Goal: Task Accomplishment & Management: Use online tool/utility

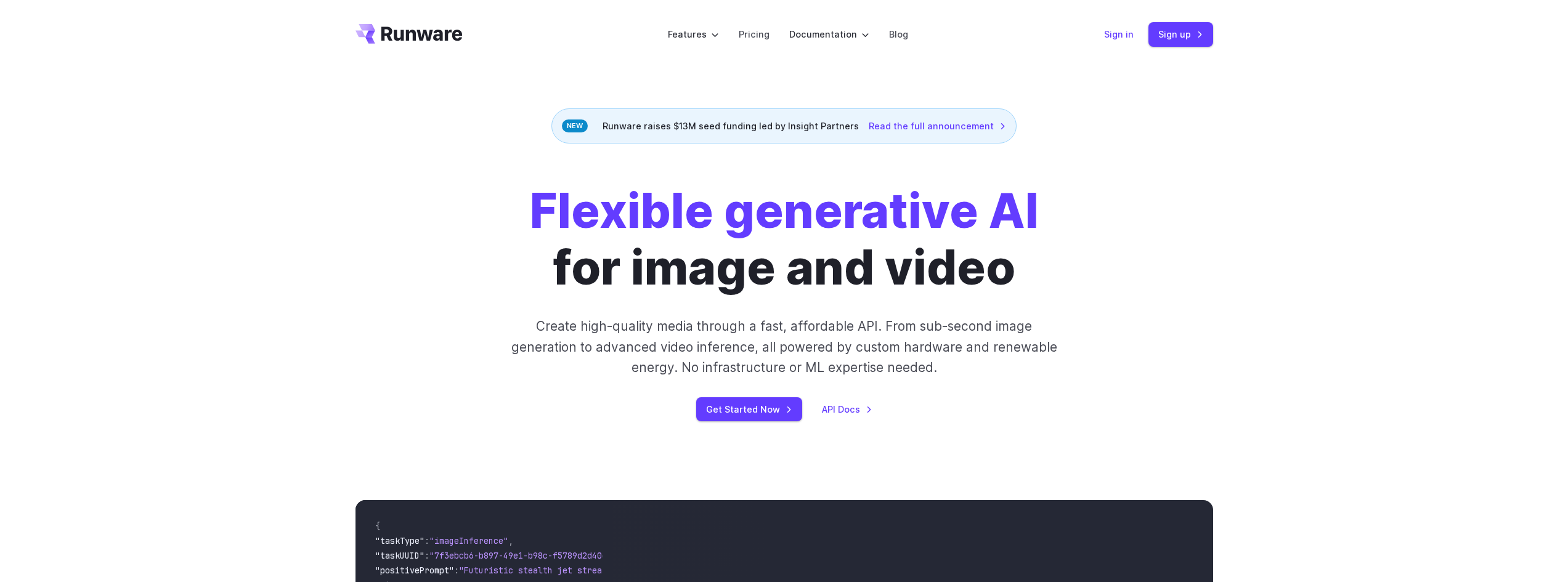
click at [1118, 36] on link "Sign in" at bounding box center [1118, 34] width 30 height 14
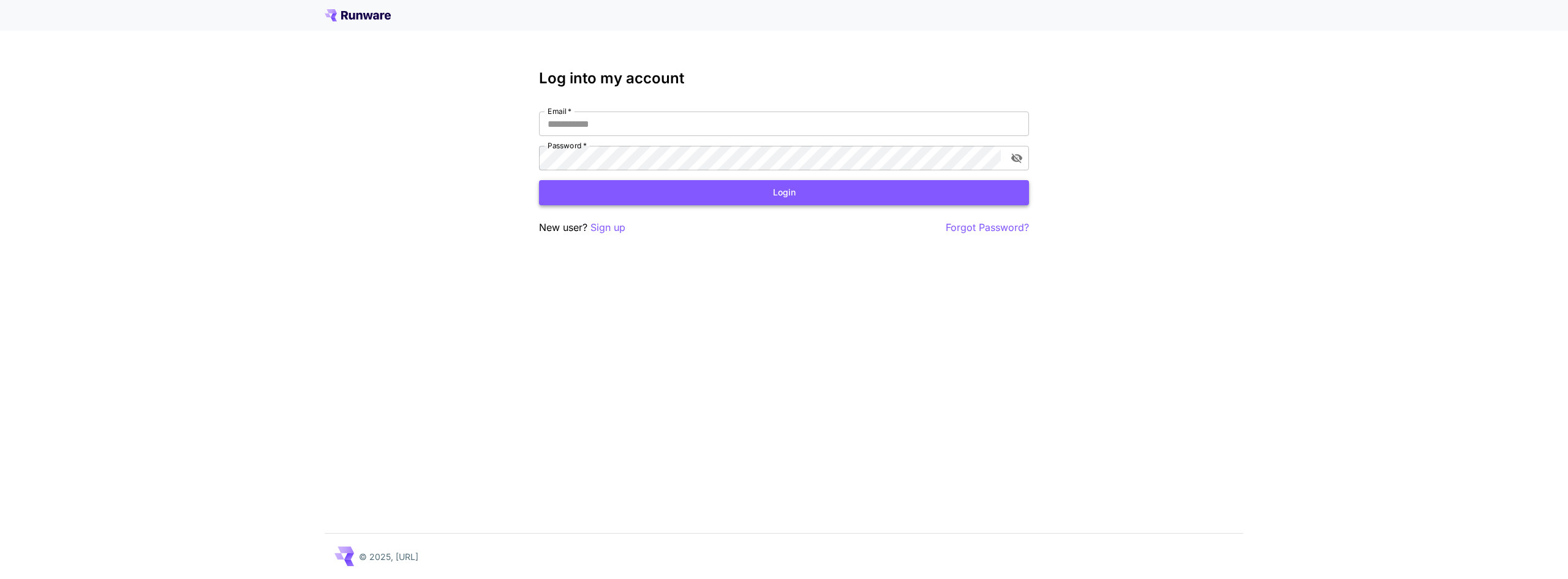
type input "**********"
click at [740, 193] on button "Login" at bounding box center [783, 192] width 490 height 25
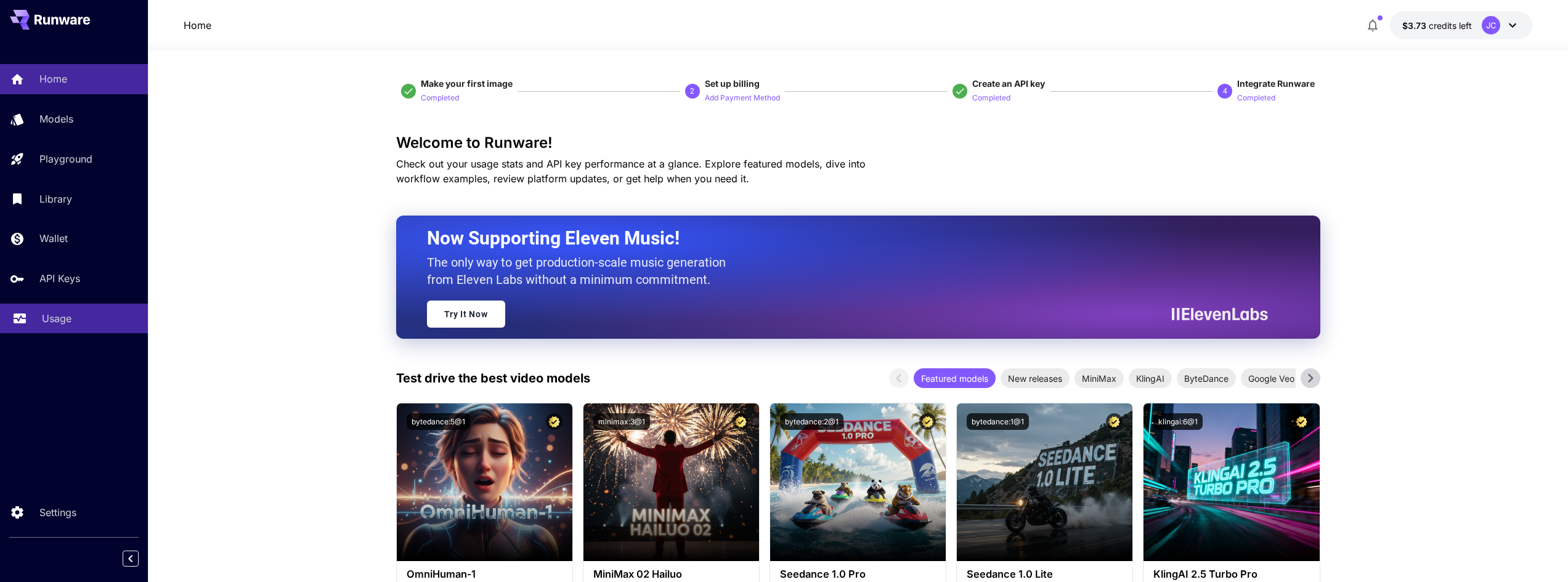
click at [55, 320] on p "Usage" at bounding box center [56, 318] width 30 height 14
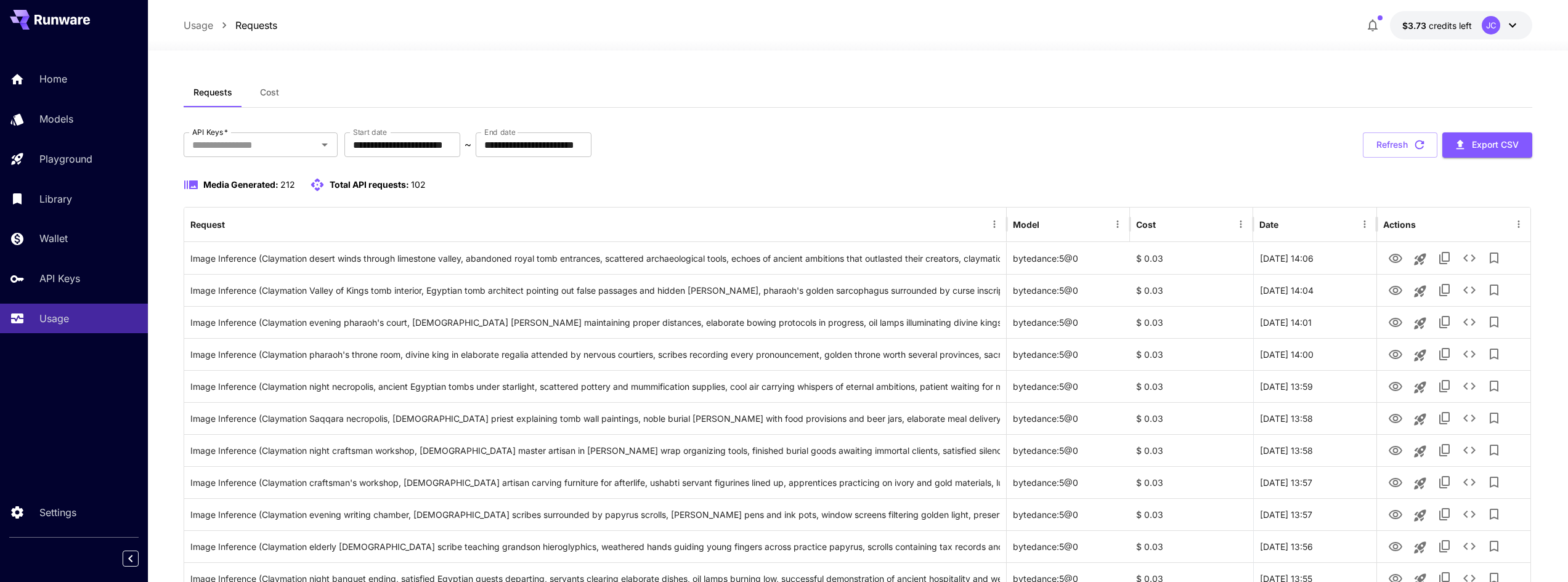
click at [1513, 24] on icon at bounding box center [1512, 25] width 14 height 14
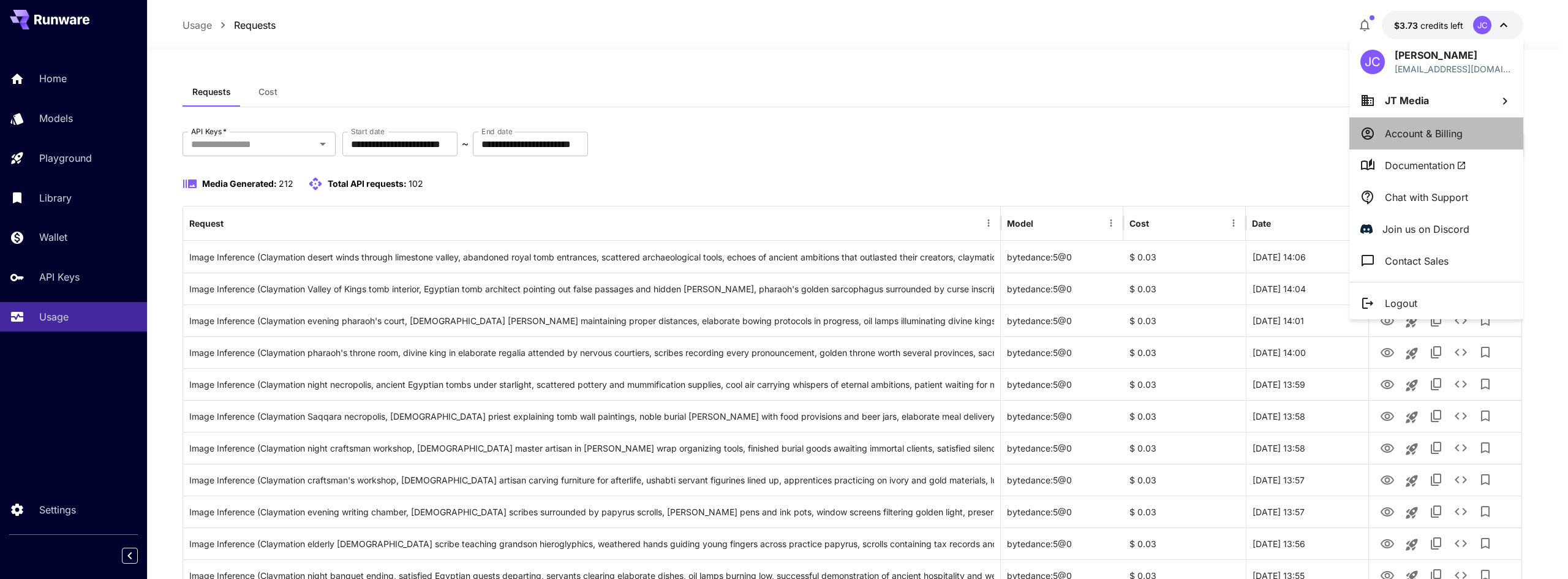
click at [1417, 128] on p "Account & Billing" at bounding box center [1423, 133] width 78 height 14
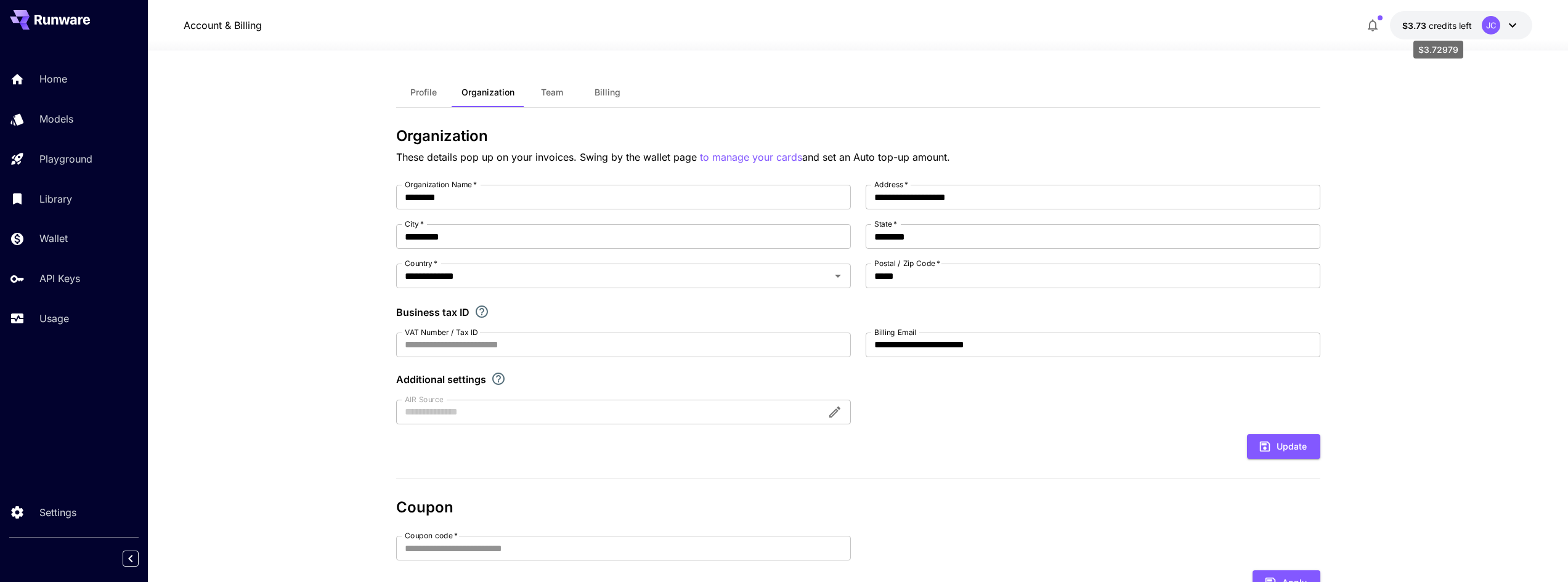
click at [1422, 24] on span "$3.73" at bounding box center [1415, 26] width 27 height 11
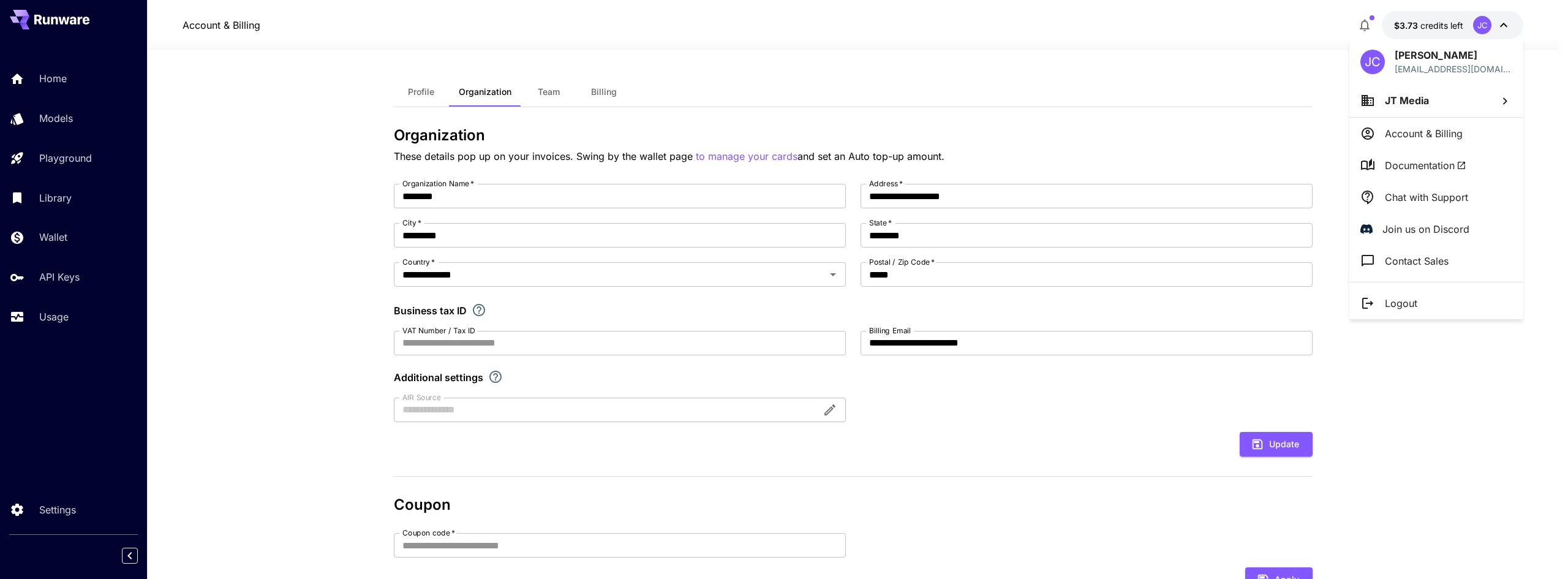
click at [1401, 94] on span "JT Media" at bounding box center [1407, 100] width 44 height 12
click at [1424, 94] on div at bounding box center [784, 289] width 1568 height 579
click at [603, 92] on div at bounding box center [784, 289] width 1568 height 579
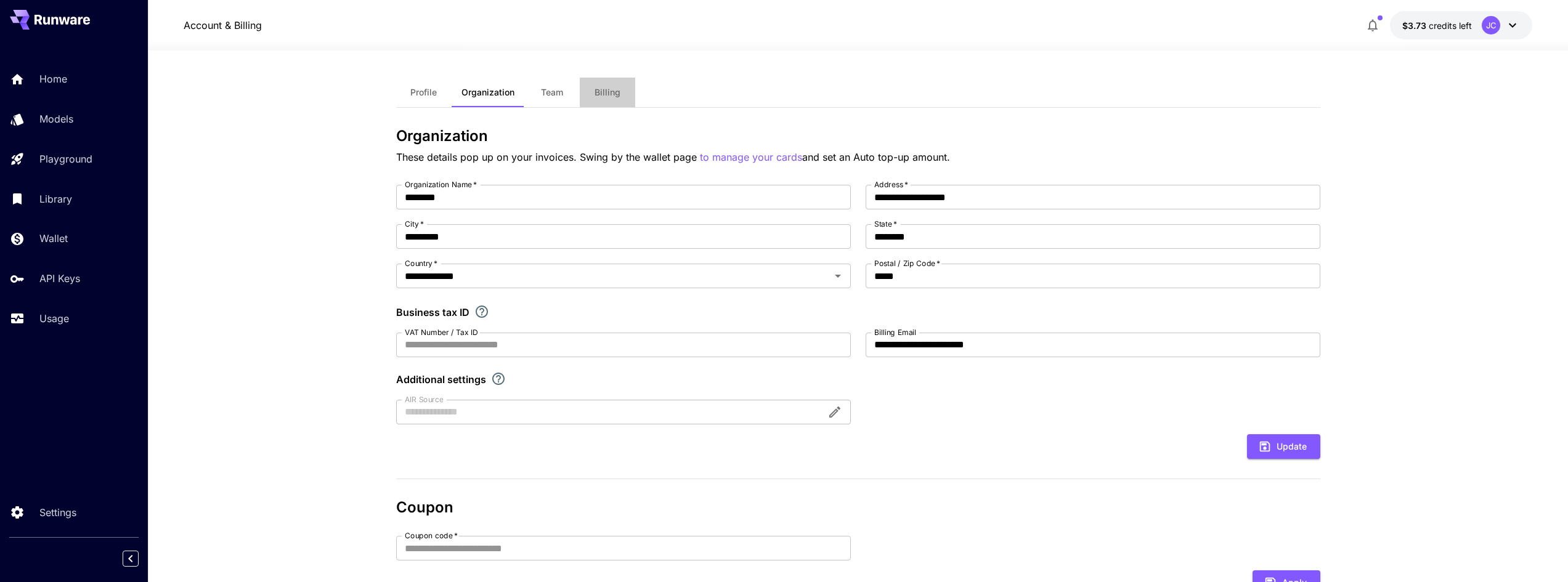
click at [606, 93] on span "Billing" at bounding box center [607, 92] width 26 height 11
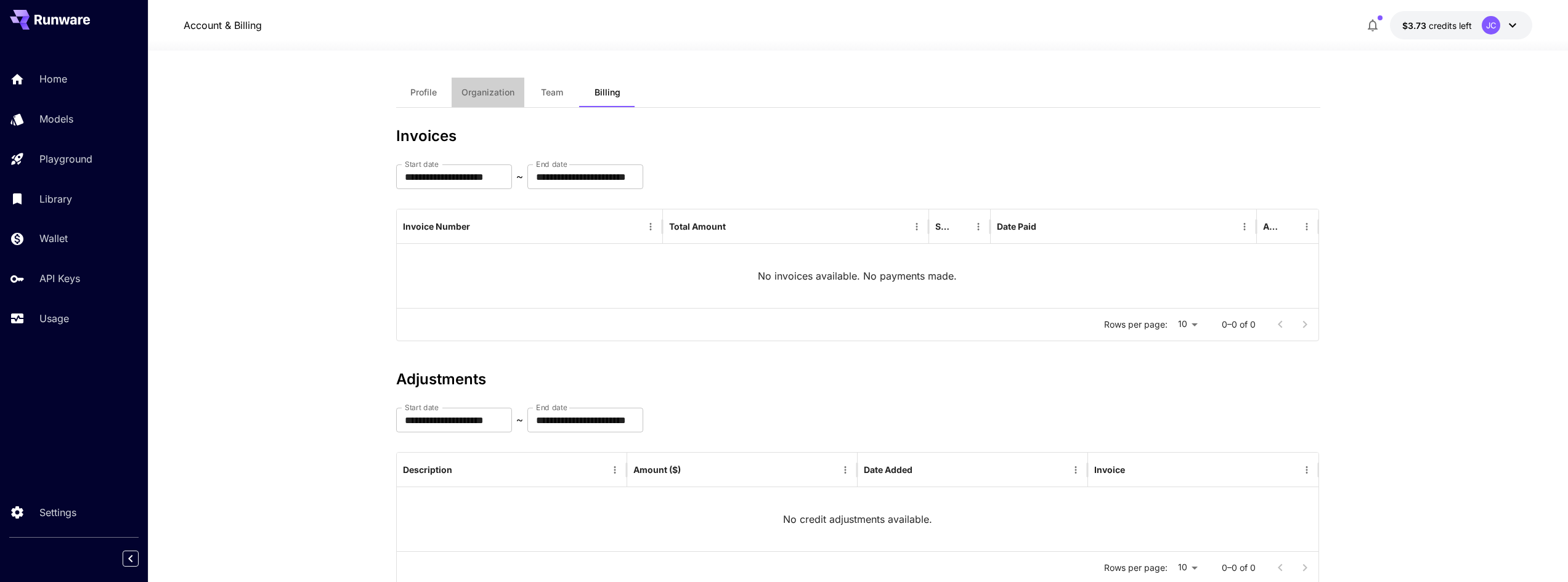
click at [497, 93] on span "Organization" at bounding box center [488, 92] width 53 height 11
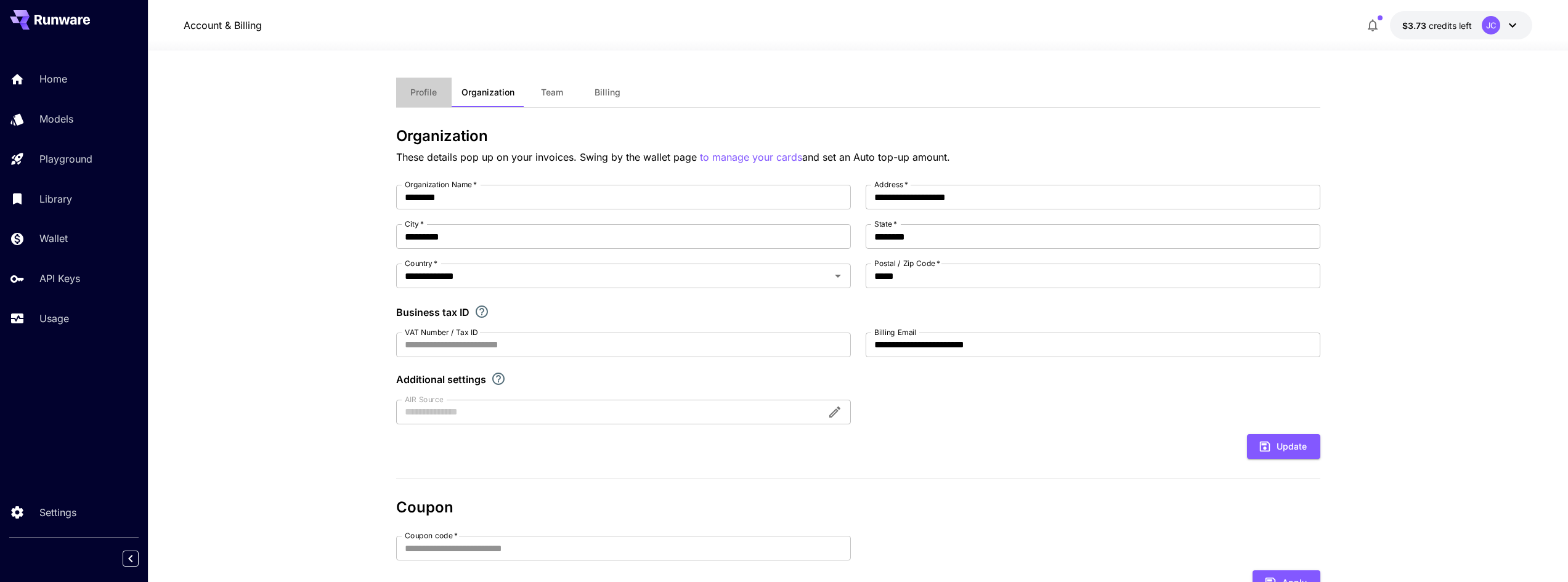
click at [423, 95] on span "Profile" at bounding box center [423, 92] width 27 height 11
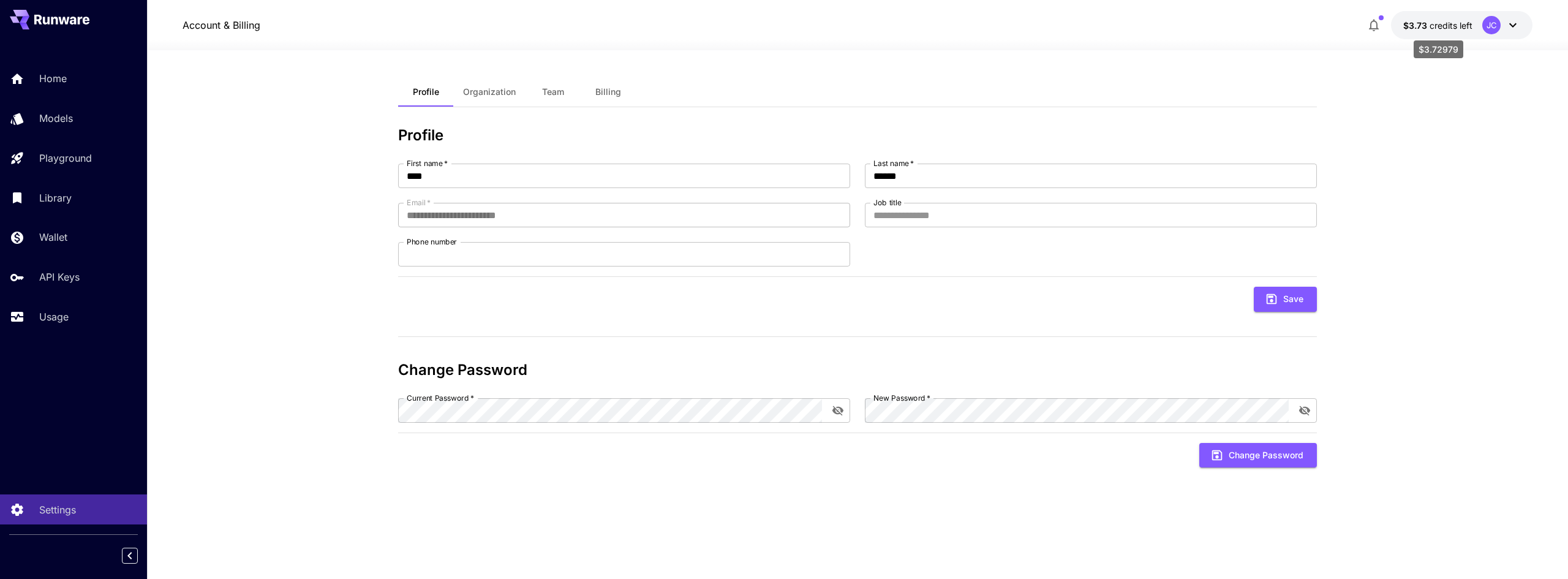
click at [1415, 25] on span "$3.73" at bounding box center [1416, 26] width 26 height 11
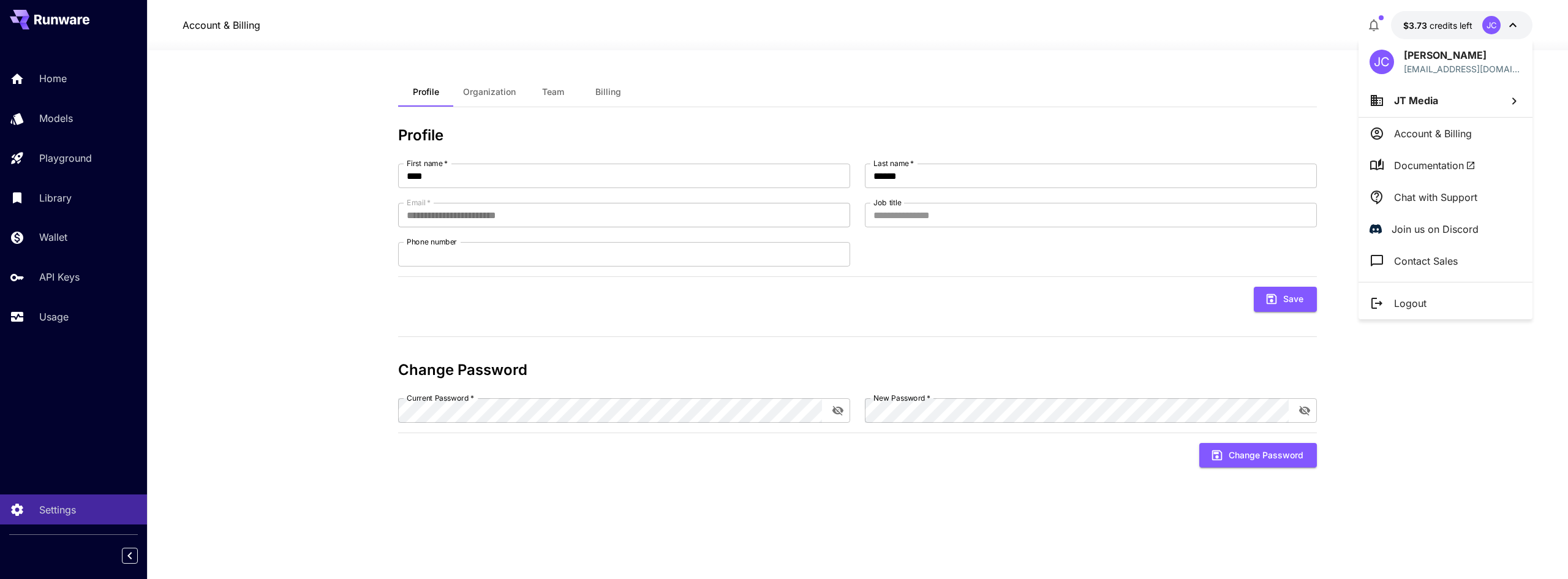
click at [1409, 99] on span "JT Media" at bounding box center [1416, 100] width 44 height 12
click at [1409, 99] on div at bounding box center [784, 289] width 1568 height 579
click at [1422, 131] on p "Account & Billing" at bounding box center [1432, 133] width 78 height 14
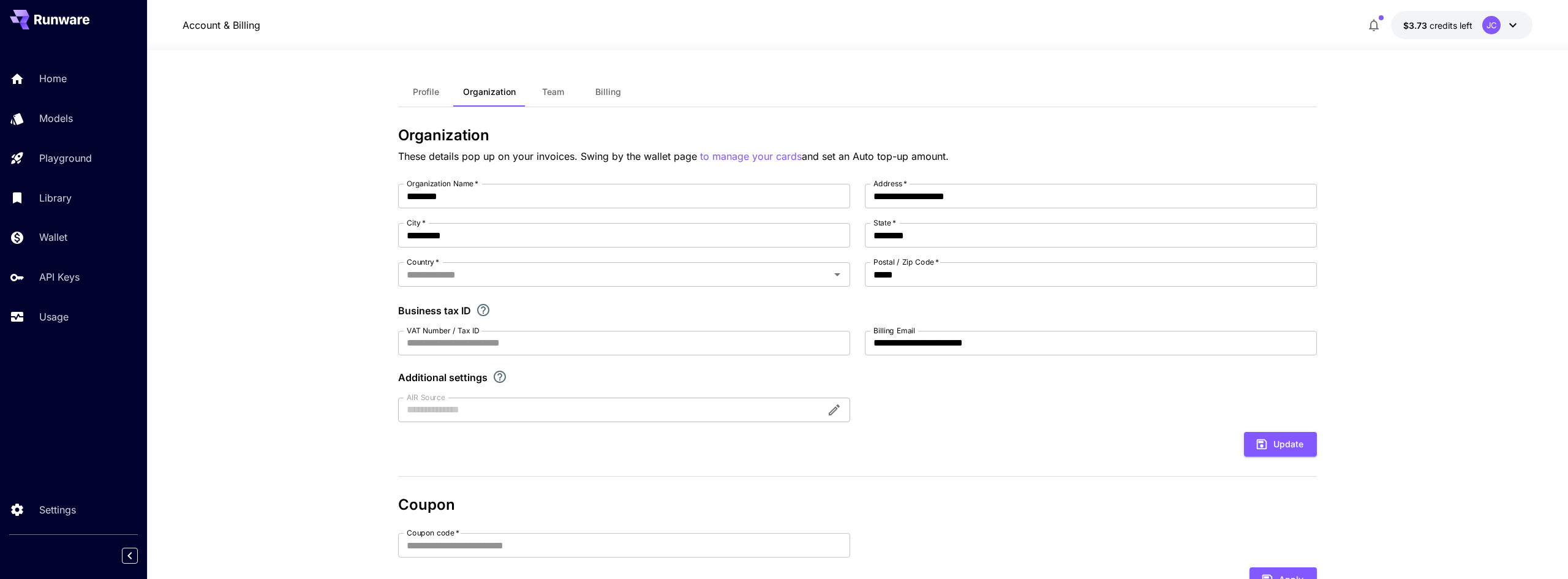
type input "**********"
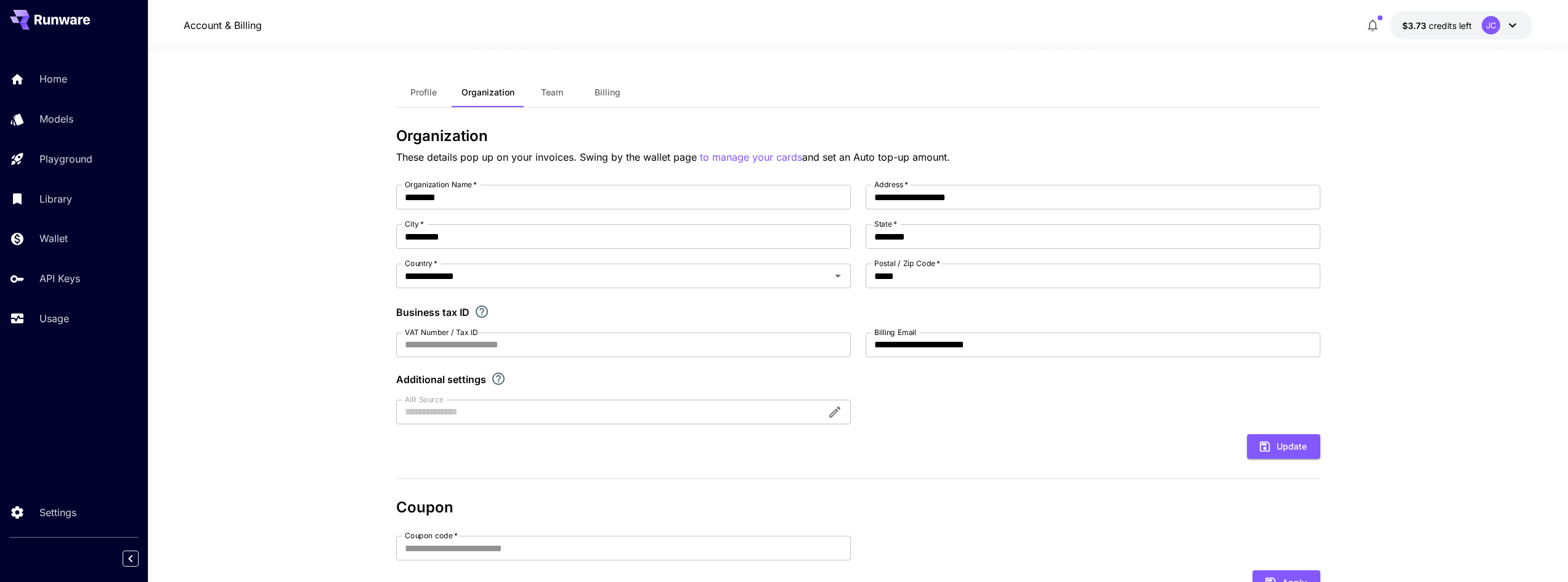
click at [598, 91] on span "Billing" at bounding box center [607, 92] width 26 height 11
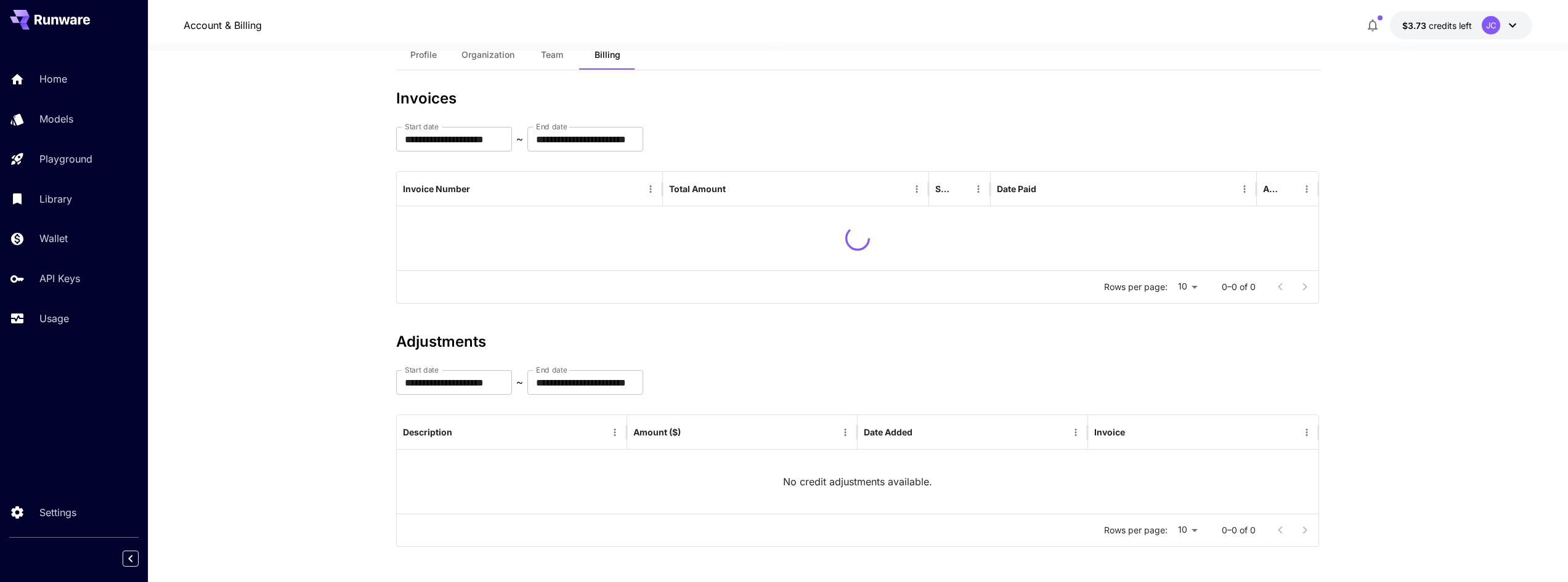
scroll to position [39, 0]
click at [550, 55] on span "Team" at bounding box center [552, 52] width 22 height 11
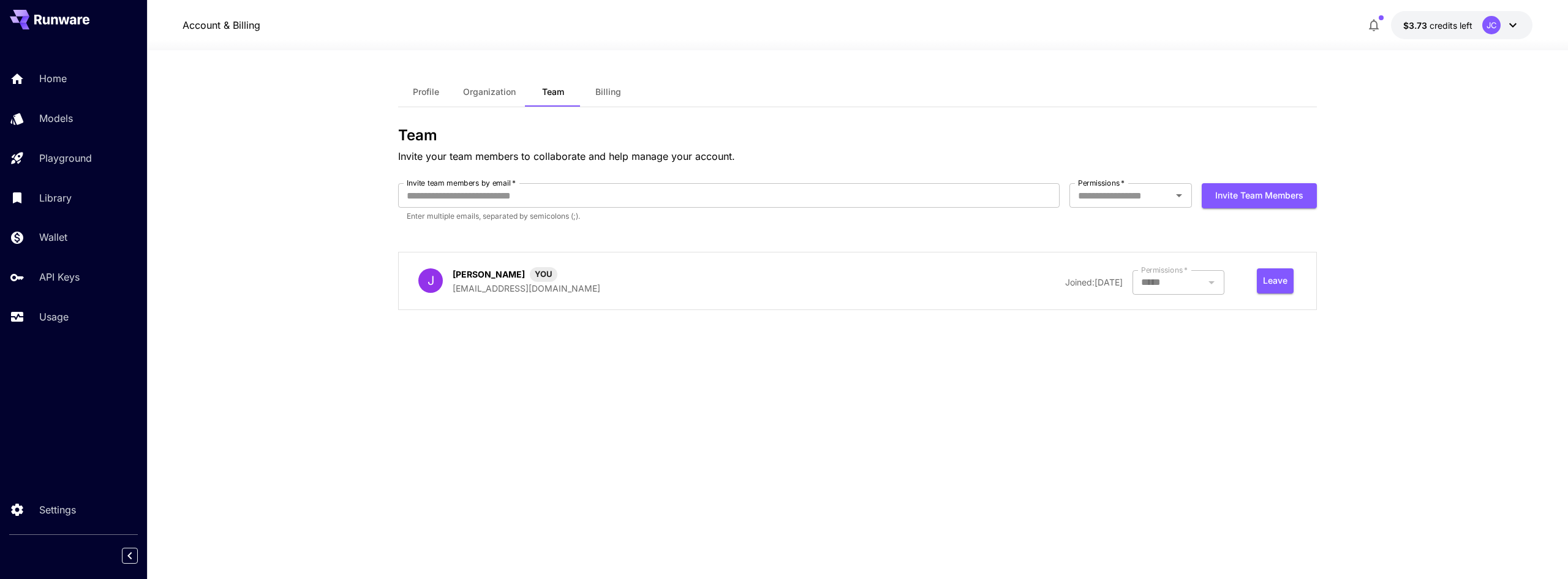
click at [411, 91] on button "Profile" at bounding box center [426, 91] width 55 height 29
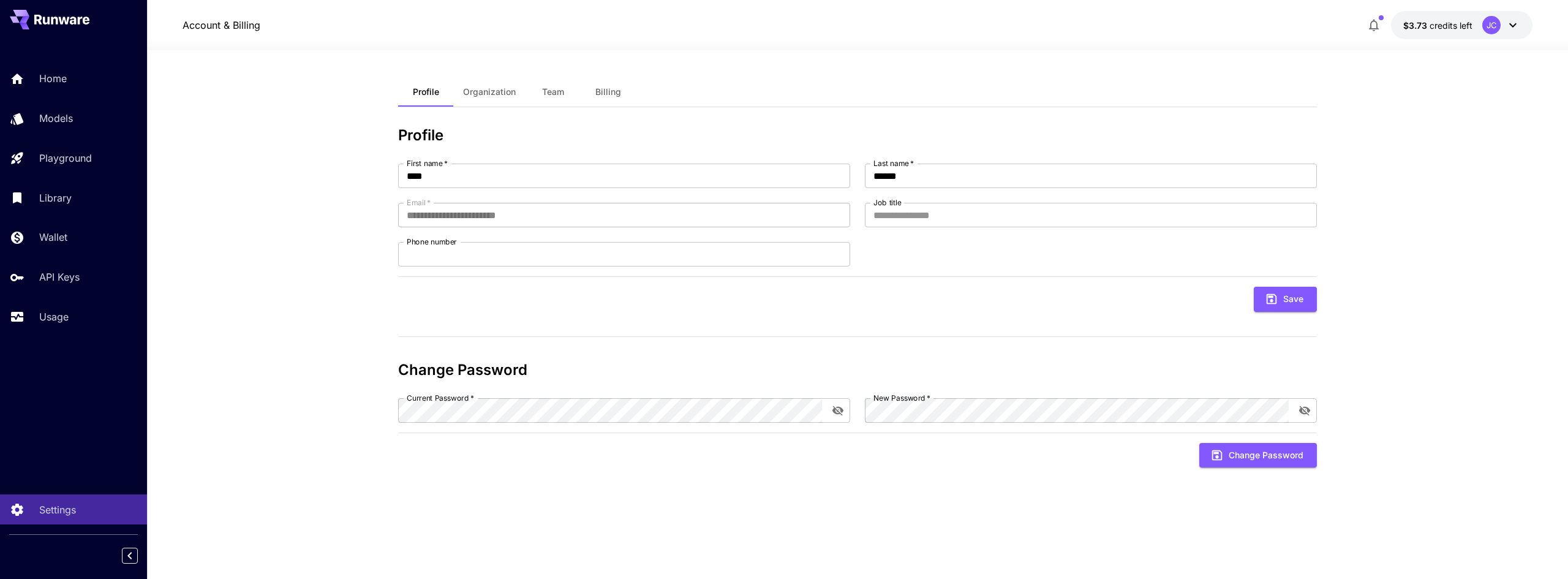
click at [1379, 22] on icon "button" at bounding box center [1373, 25] width 14 height 14
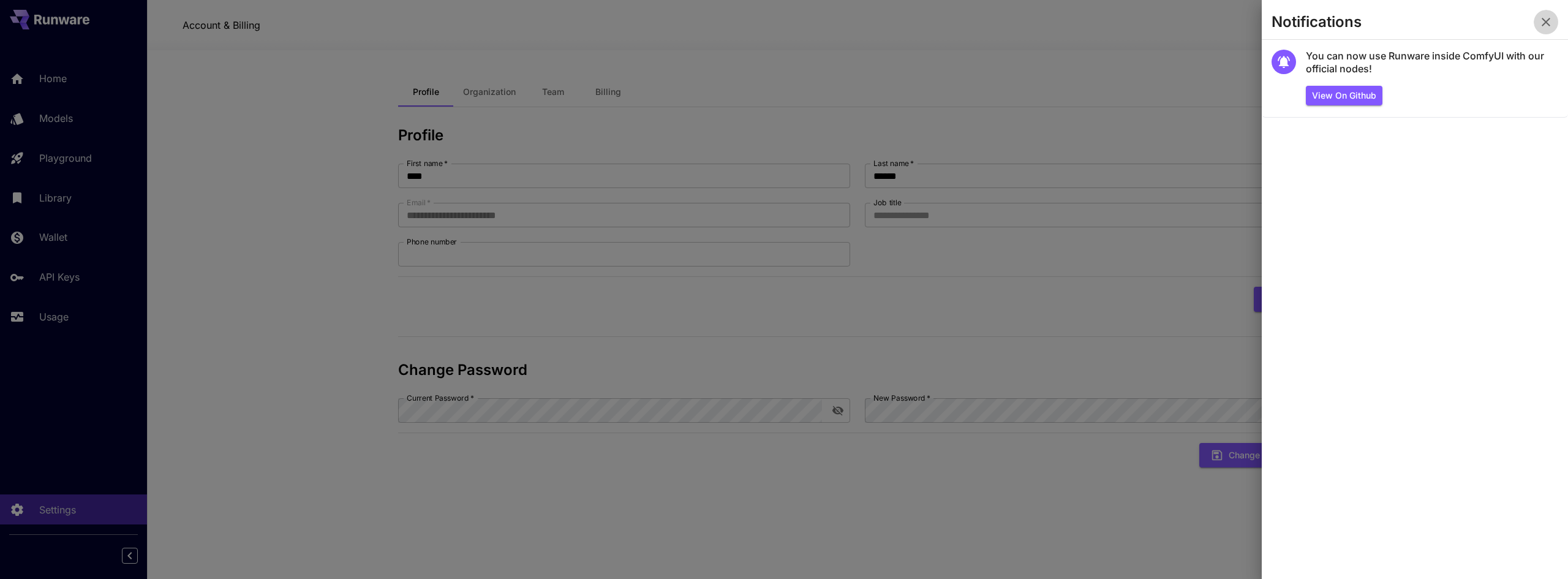
click at [1544, 20] on icon "button" at bounding box center [1545, 22] width 8 height 8
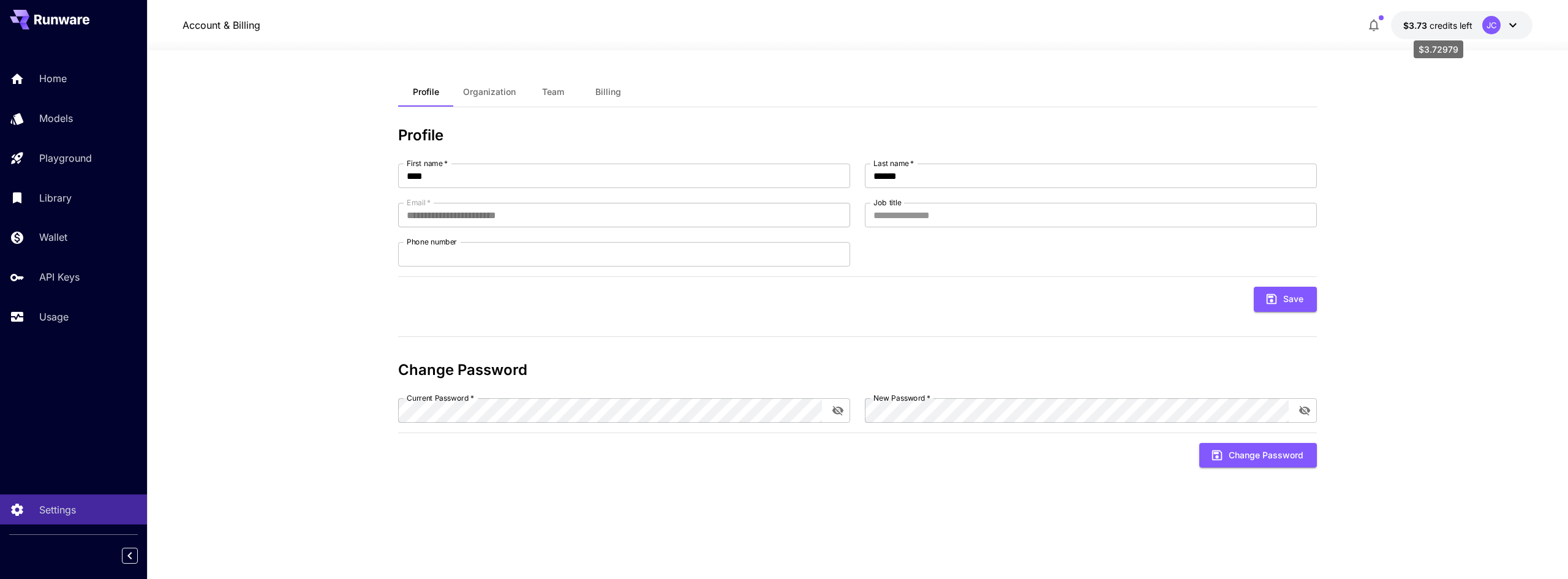
click at [1433, 26] on span "credits left" at bounding box center [1450, 26] width 43 height 11
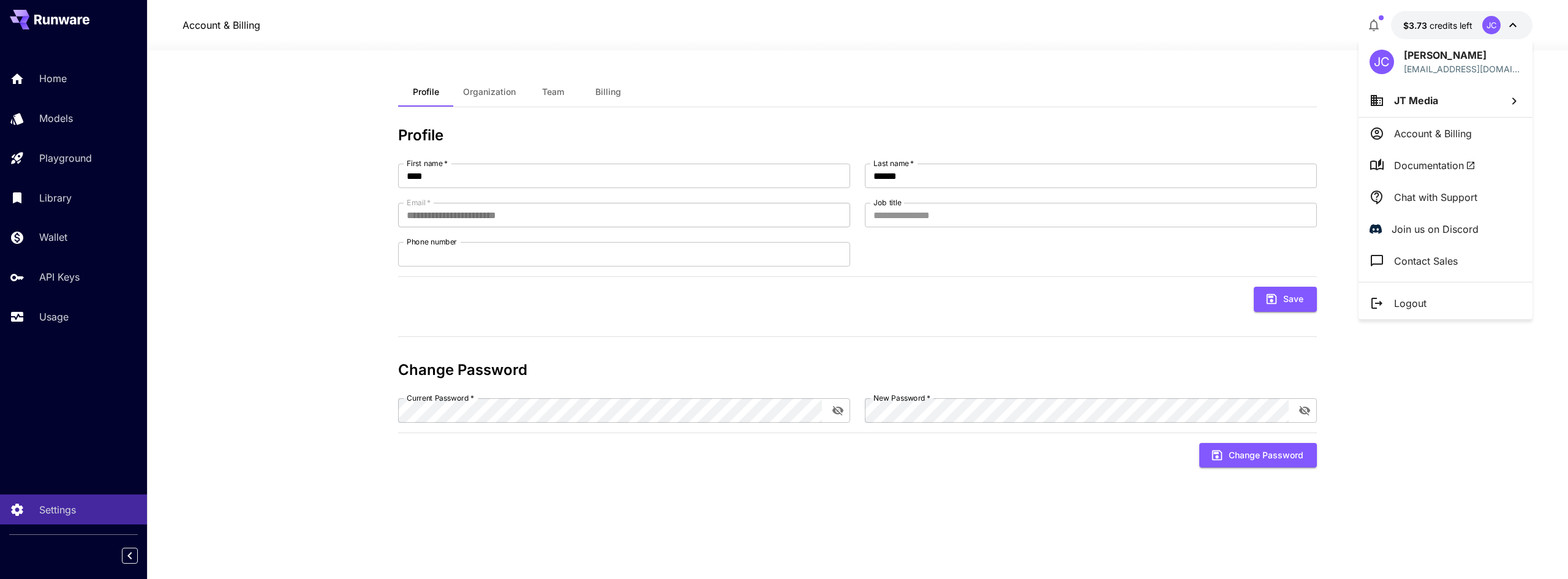
click at [1433, 26] on div at bounding box center [784, 289] width 1568 height 579
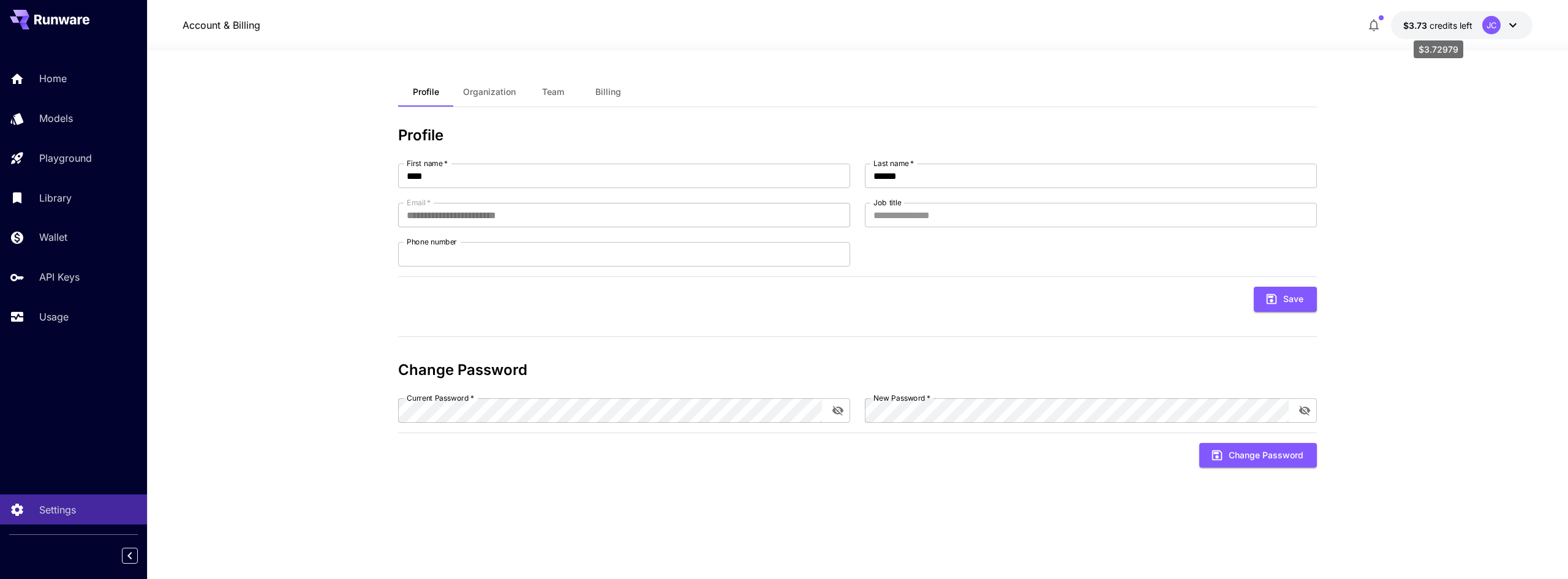
click at [1414, 25] on span "$3.73" at bounding box center [1416, 26] width 26 height 11
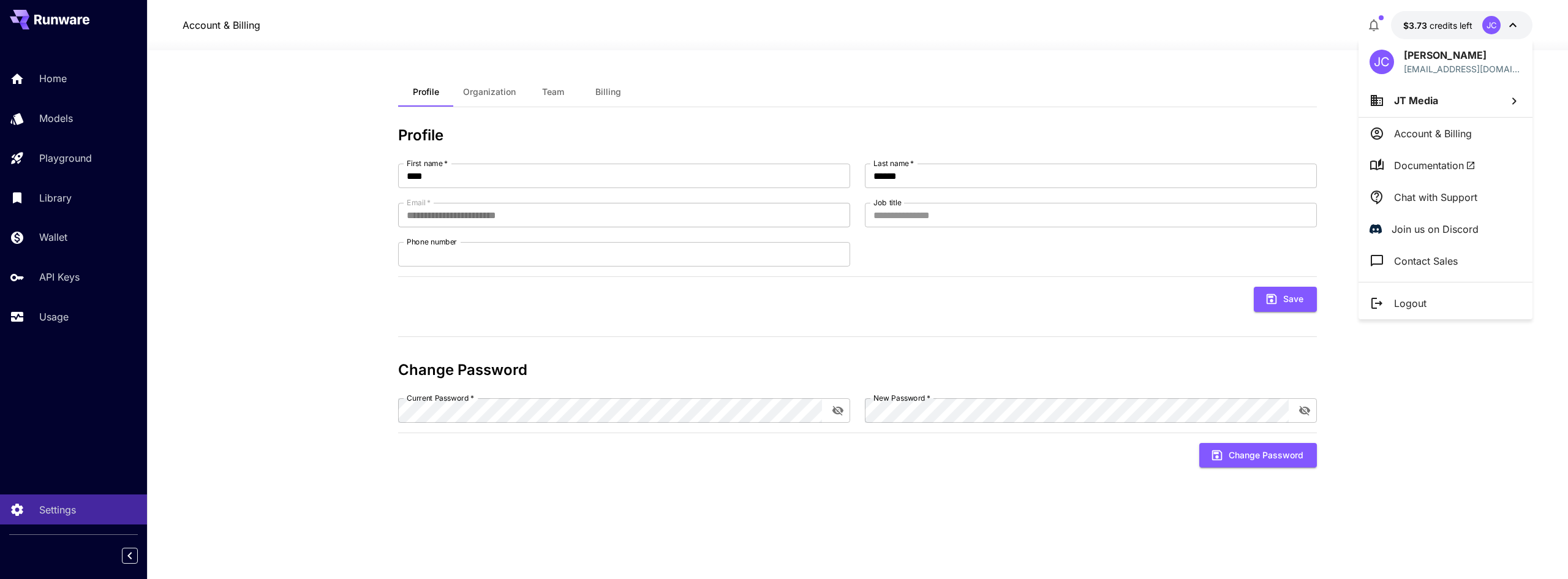
click at [44, 233] on div at bounding box center [784, 289] width 1568 height 579
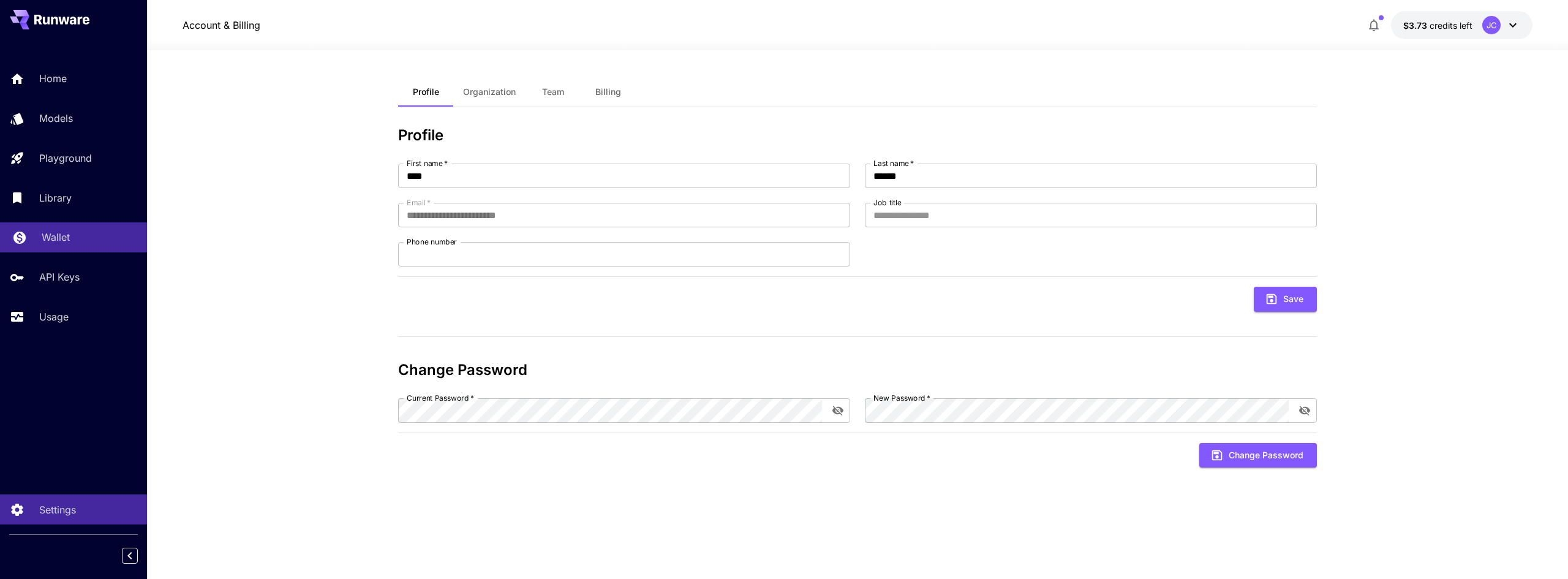
click at [54, 234] on p "Wallet" at bounding box center [55, 236] width 28 height 14
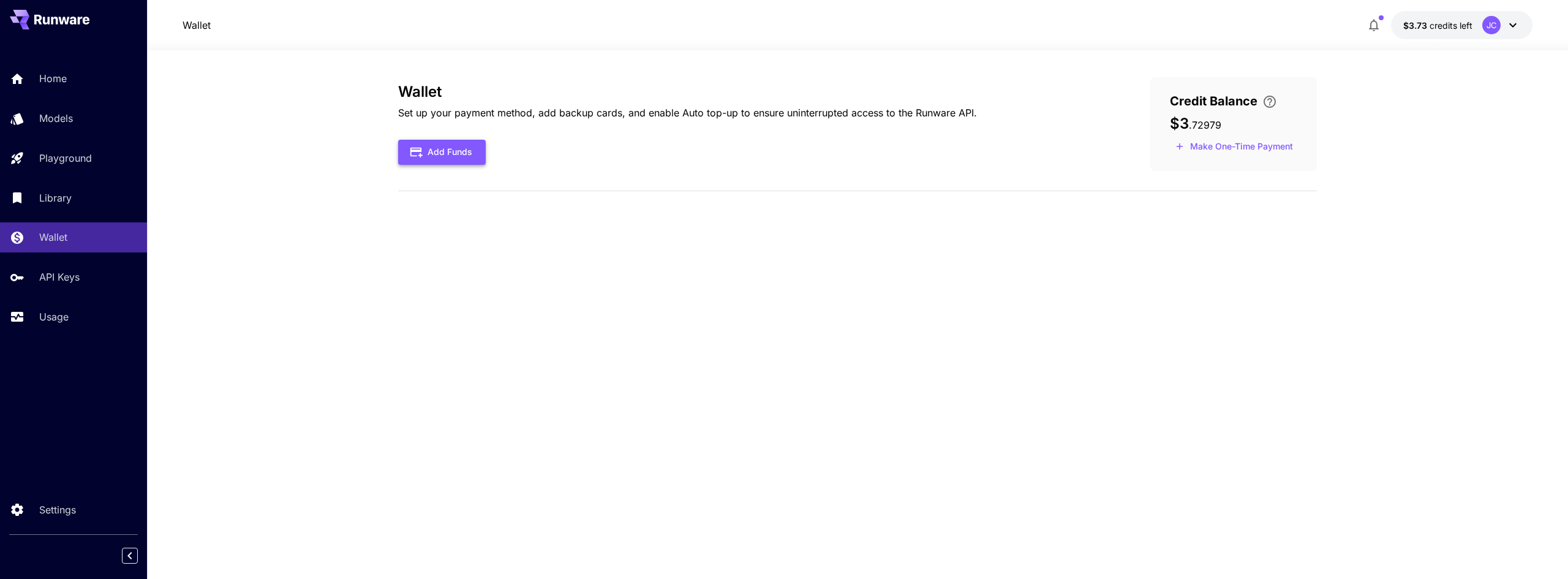
click at [443, 151] on button "Add Funds" at bounding box center [442, 152] width 88 height 25
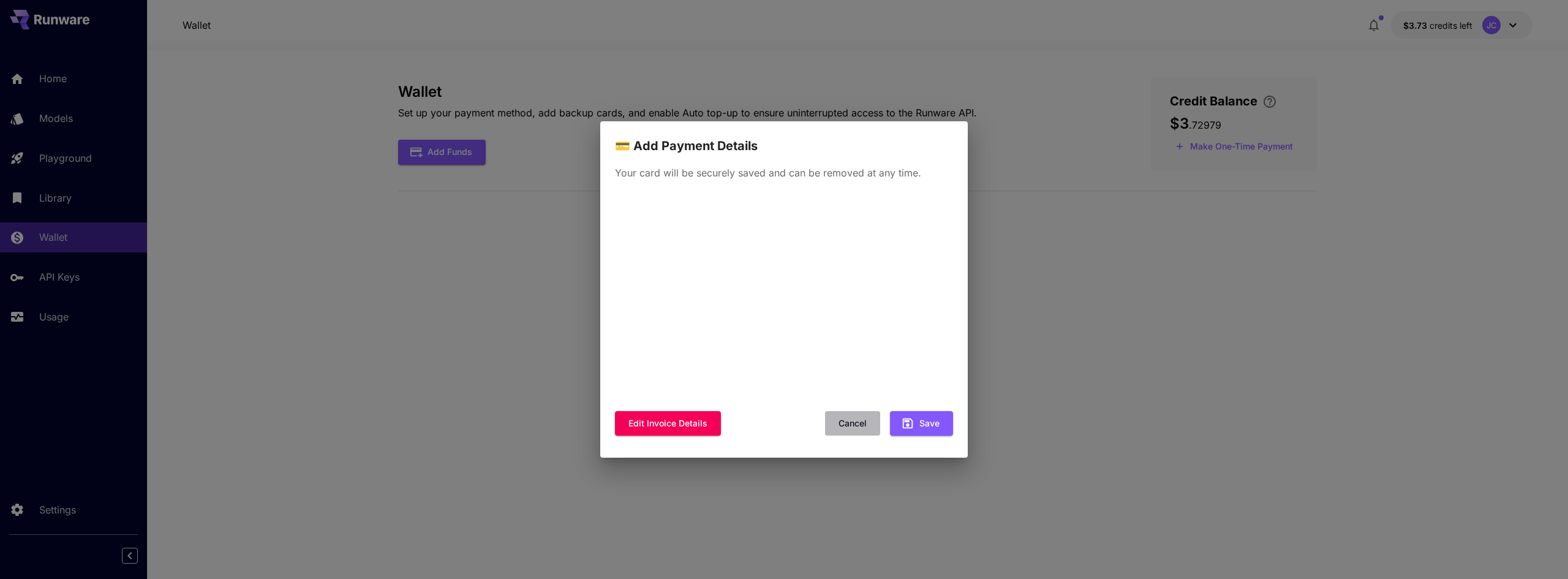
click at [853, 422] on button "Cancel" at bounding box center [852, 423] width 55 height 25
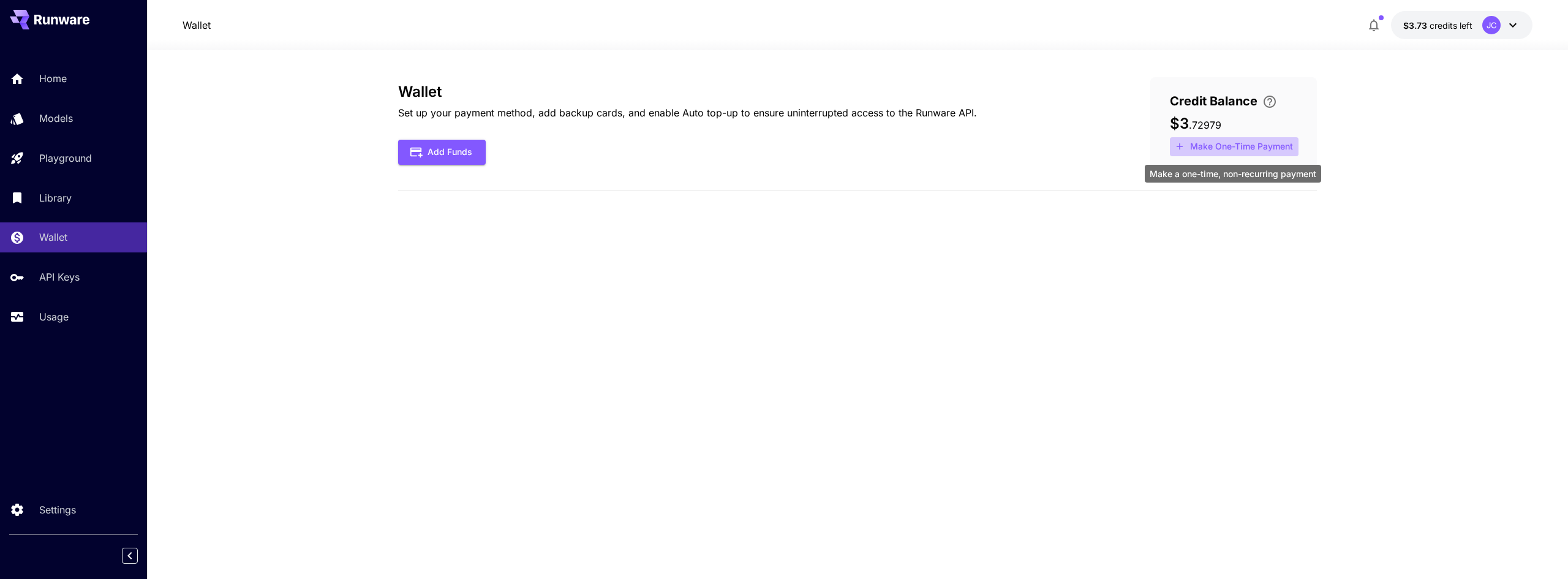
click at [1210, 148] on button "Make One-Time Payment" at bounding box center [1234, 146] width 128 height 19
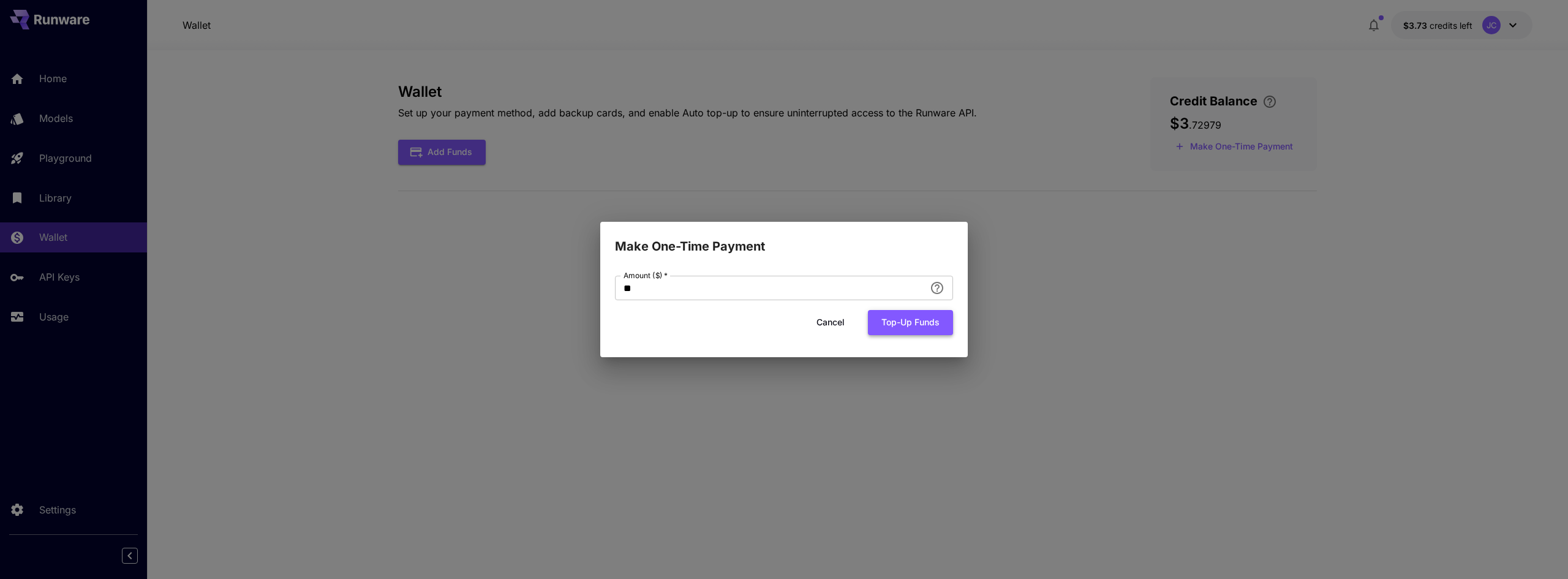
click at [896, 319] on button "Top-up funds" at bounding box center [910, 322] width 85 height 25
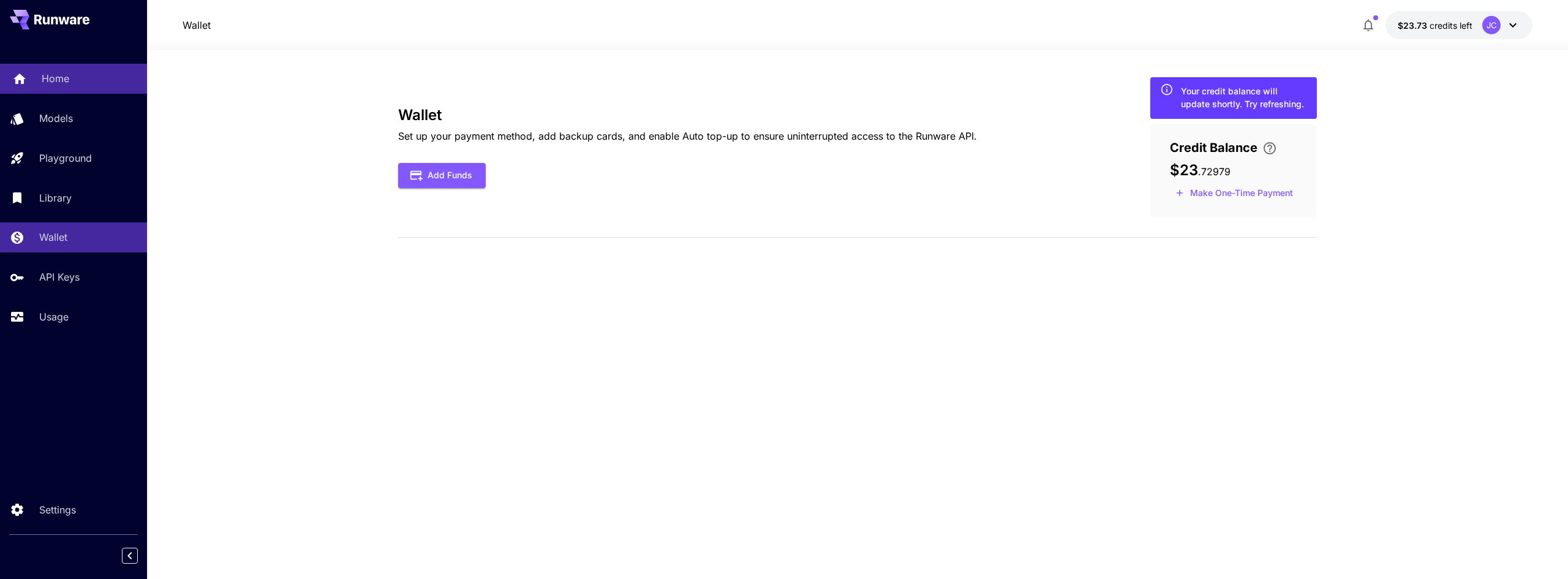
click at [42, 82] on p "Home" at bounding box center [55, 78] width 28 height 14
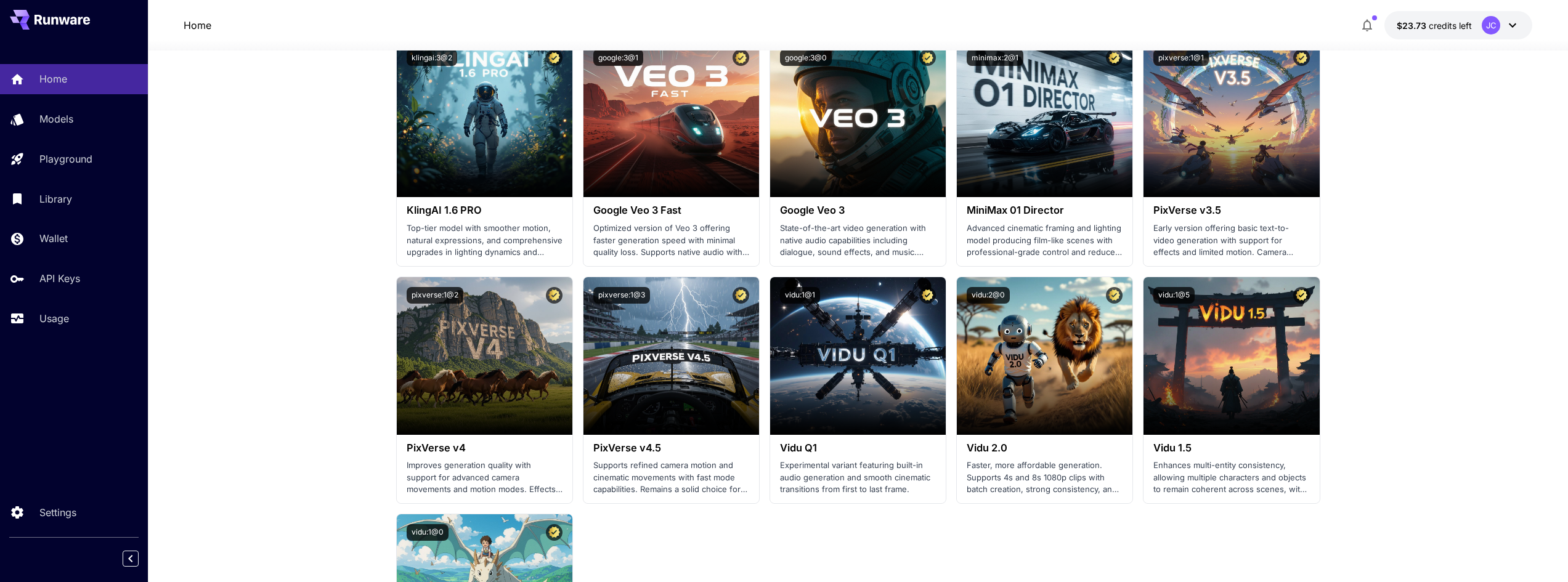
scroll to position [678, 0]
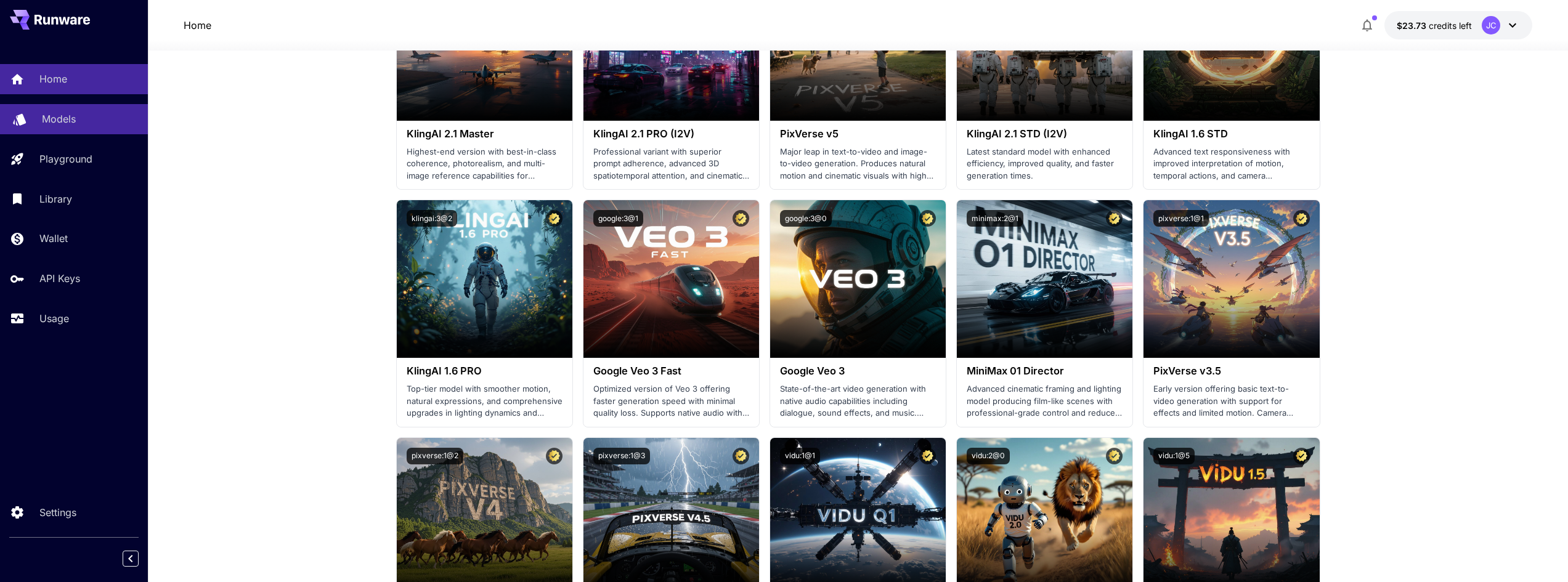
click at [63, 113] on p "Models" at bounding box center [58, 118] width 34 height 14
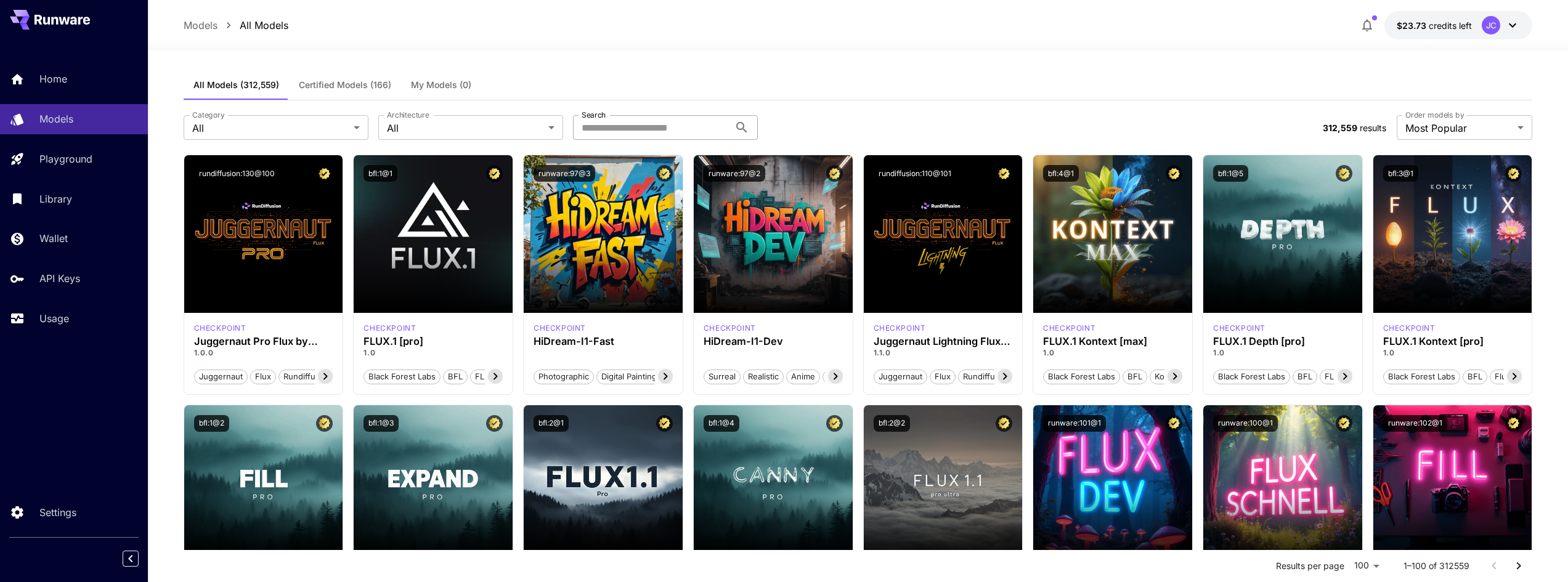
click at [618, 132] on input "Search" at bounding box center [651, 127] width 156 height 24
type input "********"
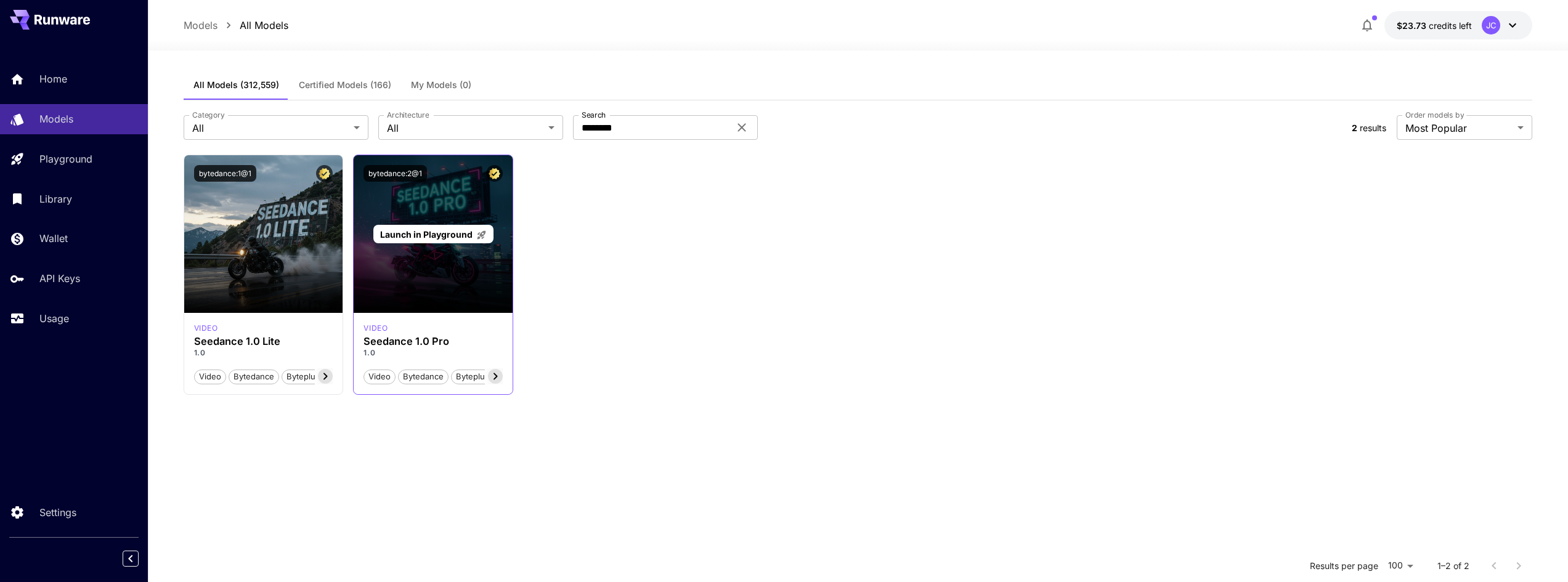
click at [420, 260] on div "Launch in Playground" at bounding box center [433, 234] width 159 height 158
click at [420, 234] on span "Launch in Playground" at bounding box center [427, 234] width 93 height 11
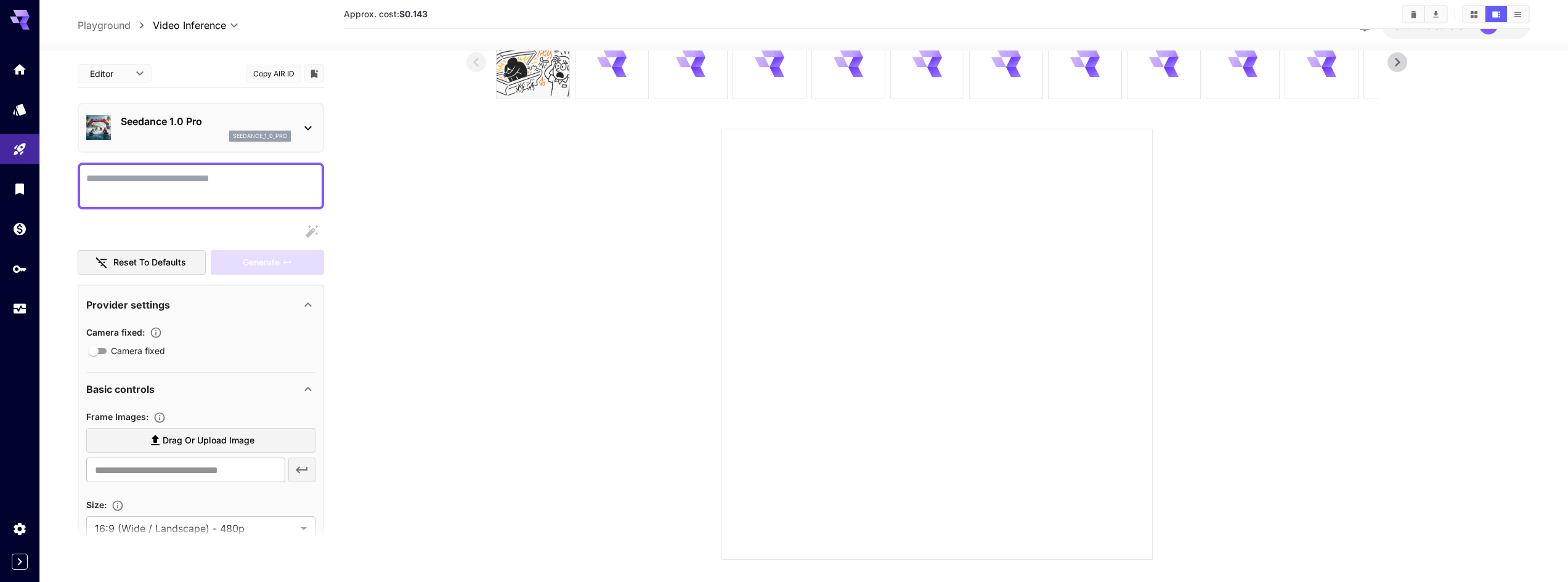
scroll to position [97, 0]
